Goal: Task Accomplishment & Management: Manage account settings

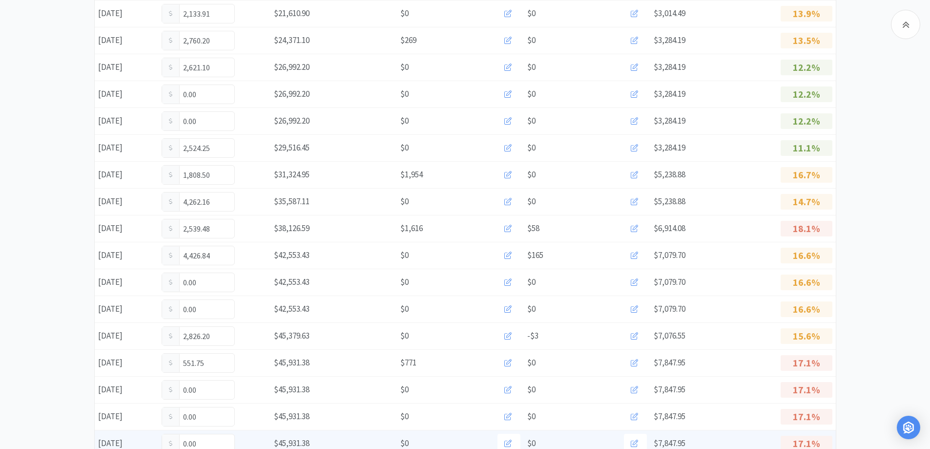
scroll to position [535, 0]
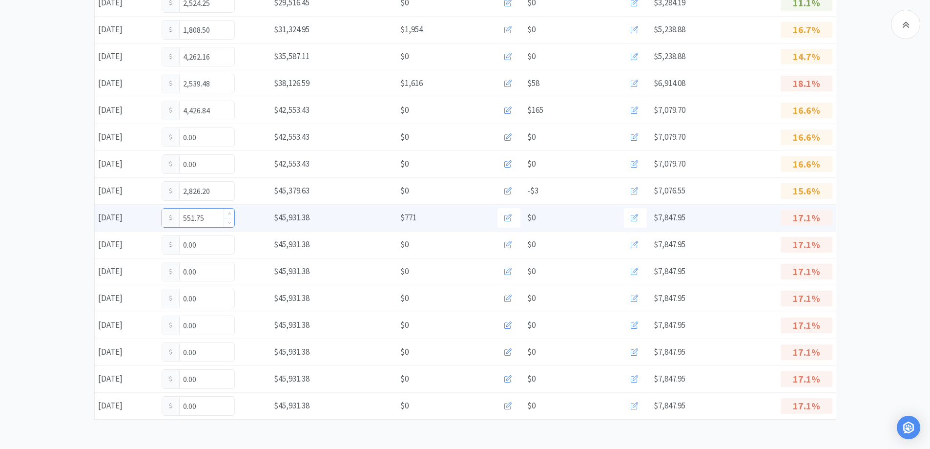
click at [214, 209] on input "551.75" at bounding box center [198, 217] width 72 height 19
type input "5"
click at [216, 214] on input "0.00" at bounding box center [198, 217] width 72 height 19
type input "0"
type input "799.75"
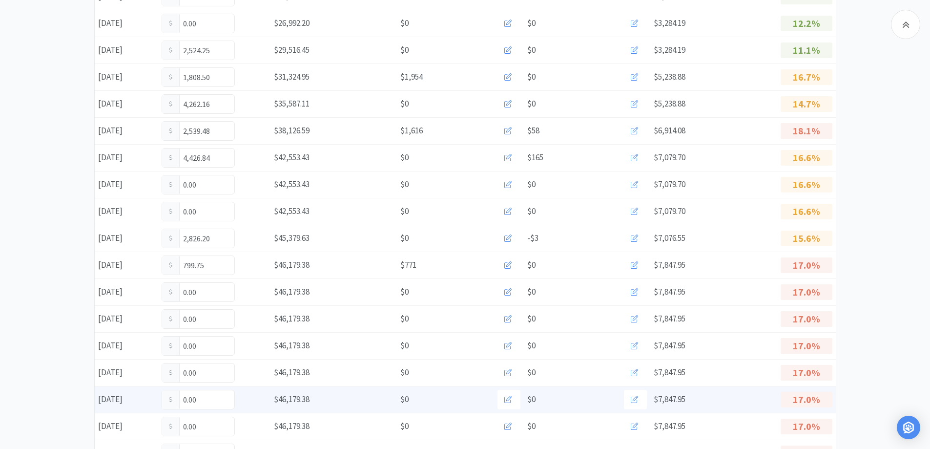
scroll to position [535, 0]
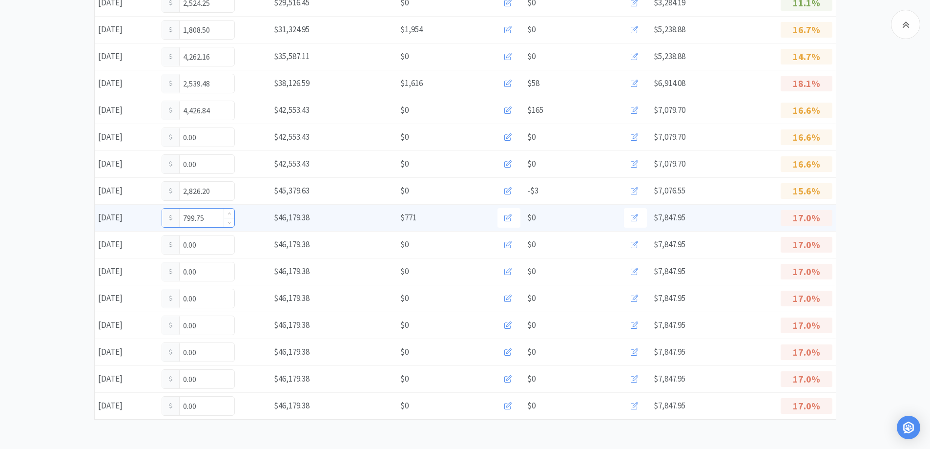
click at [207, 217] on input "799.75" at bounding box center [198, 217] width 72 height 19
type input "7"
type input "1,321.75"
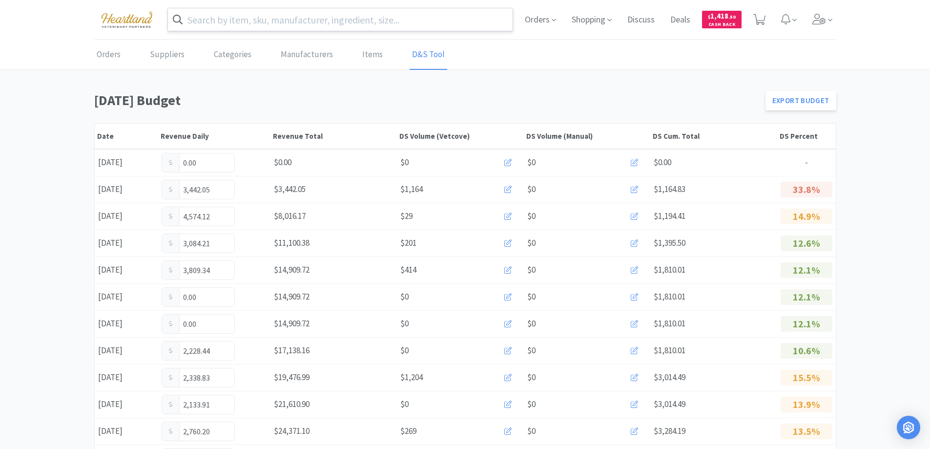
click at [413, 21] on input "text" at bounding box center [340, 19] width 345 height 22
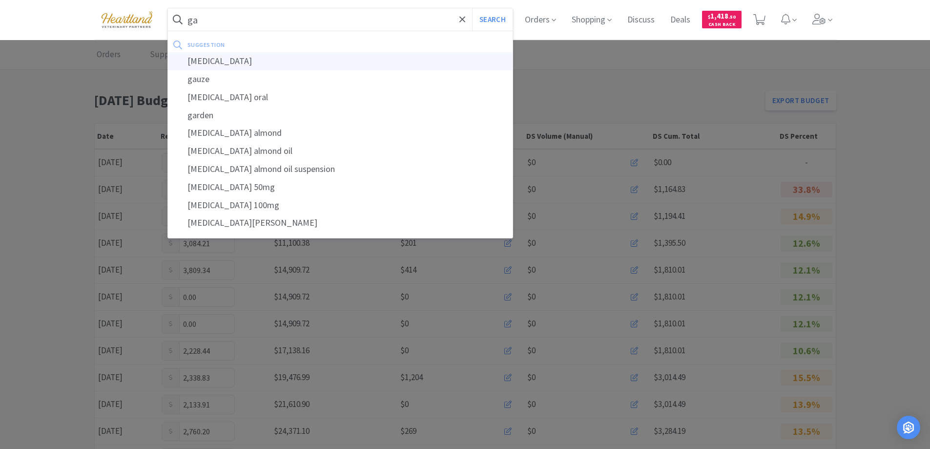
click at [225, 60] on div "gabapentin" at bounding box center [340, 61] width 345 height 18
type input "gabapentin"
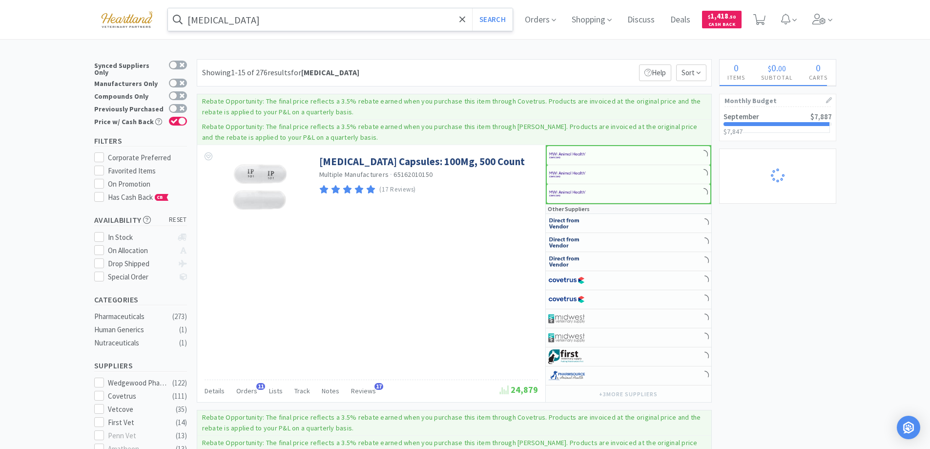
select select "1"
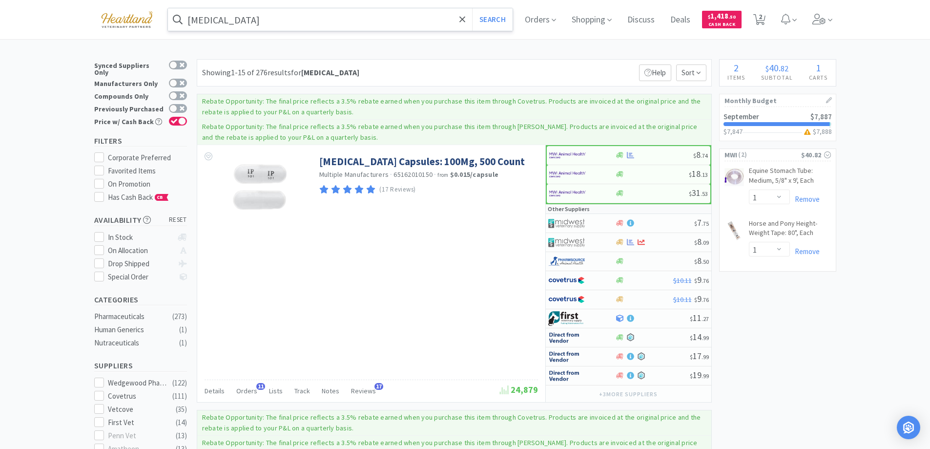
select select "1"
